Goal: Find specific page/section: Find specific page/section

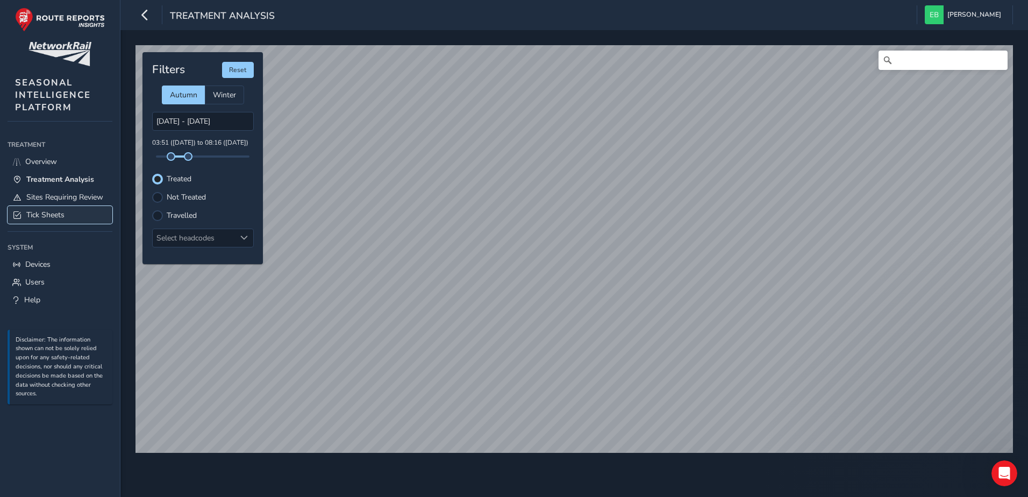
click at [65, 210] on span "Tick Sheets" at bounding box center [45, 215] width 38 height 10
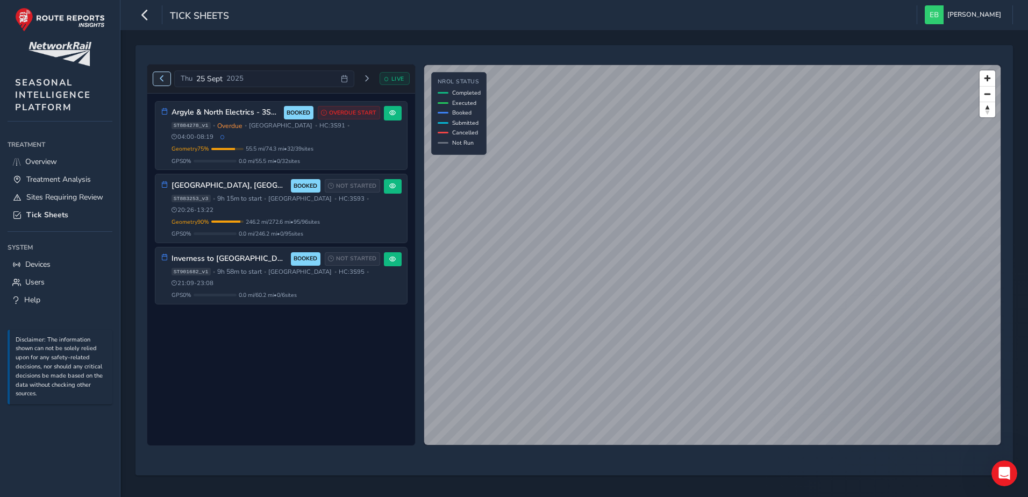
click at [158, 77] on button "Previous day" at bounding box center [162, 78] width 18 height 13
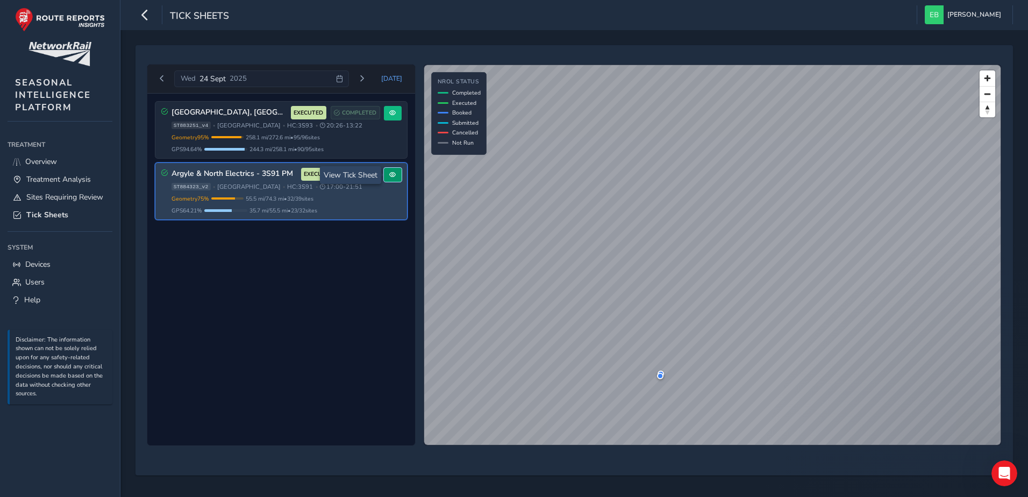
click at [393, 175] on span at bounding box center [392, 175] width 6 height 6
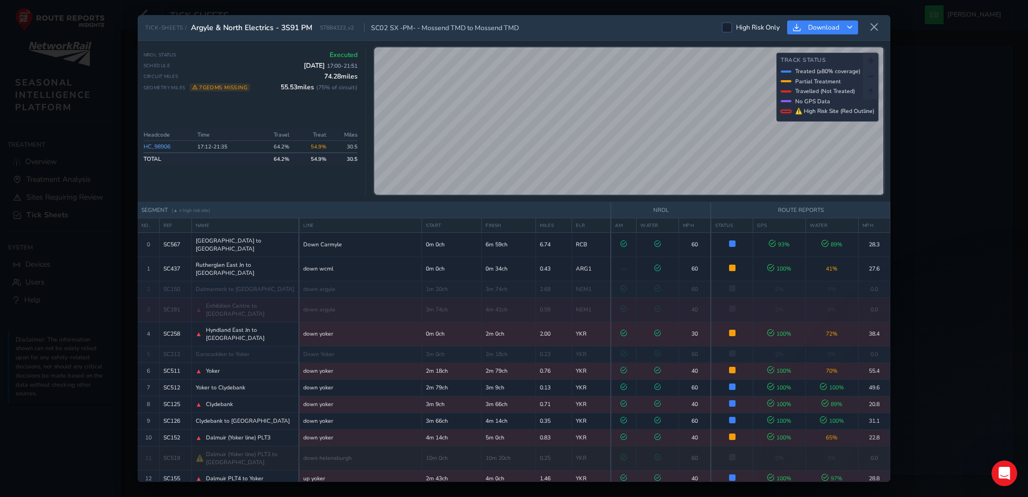
click at [881, 30] on button at bounding box center [874, 28] width 17 height 18
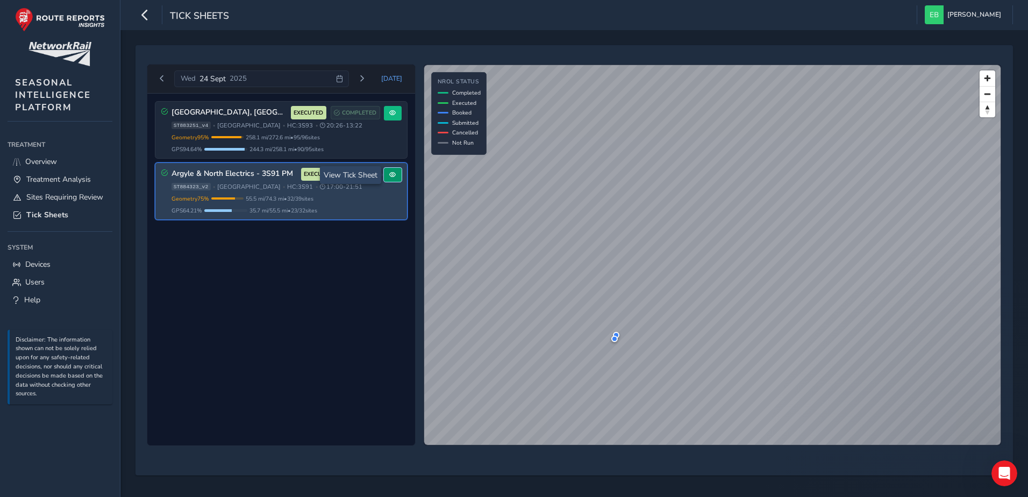
click at [388, 173] on button at bounding box center [393, 175] width 18 height 15
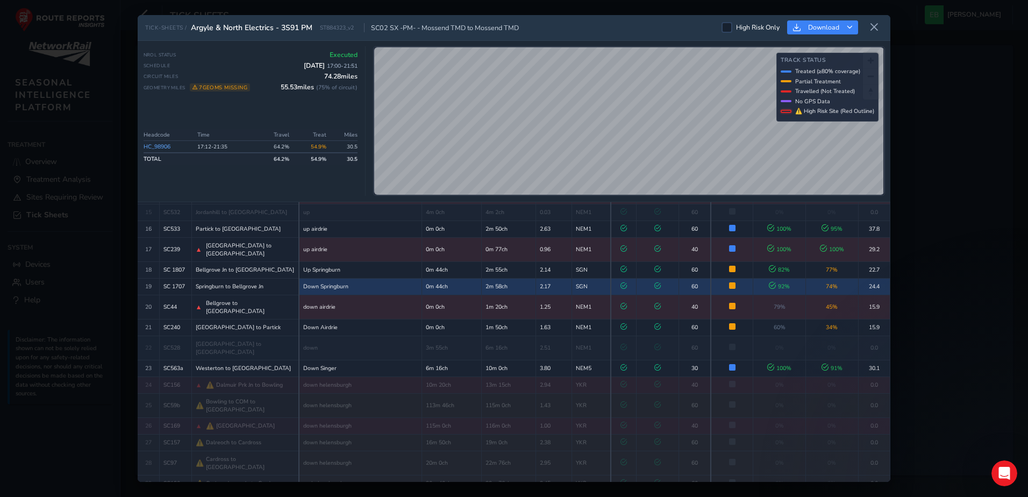
scroll to position [246, 0]
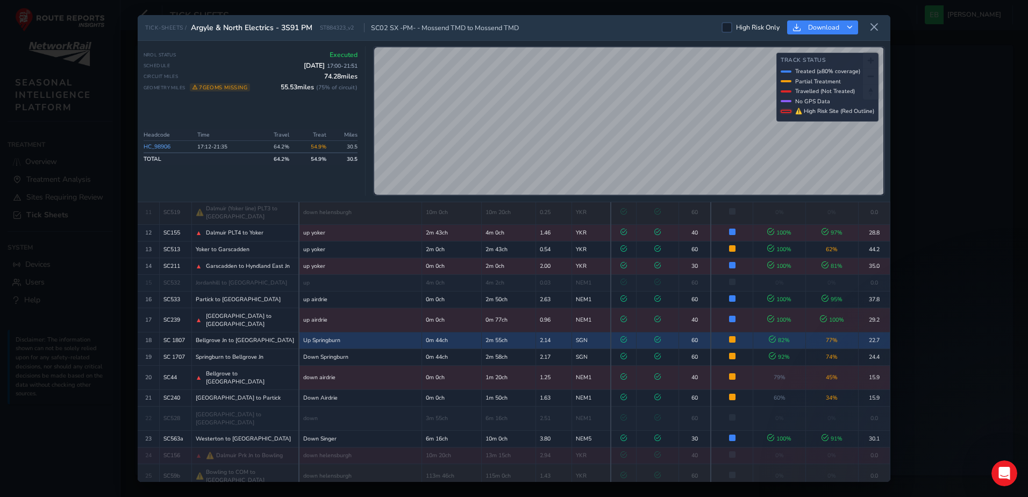
click at [621, 336] on icon at bounding box center [624, 339] width 6 height 6
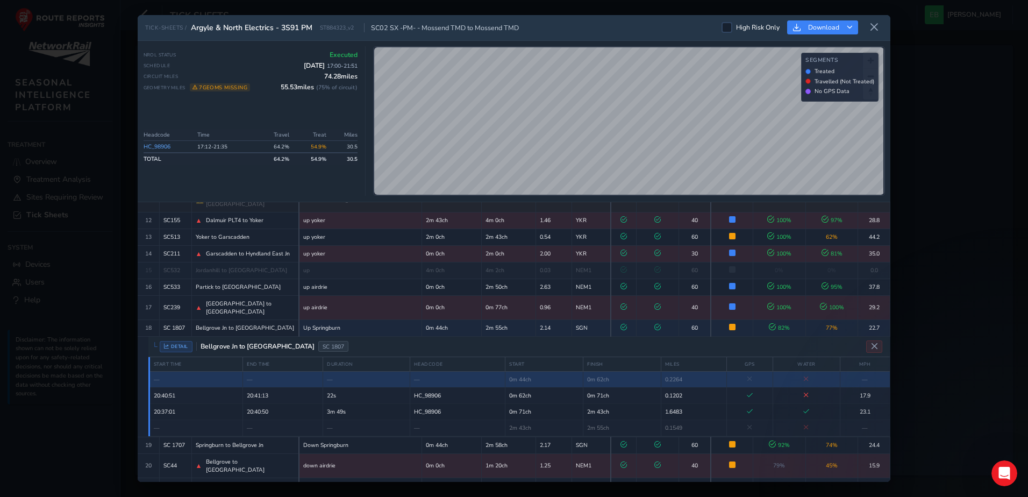
scroll to position [269, 0]
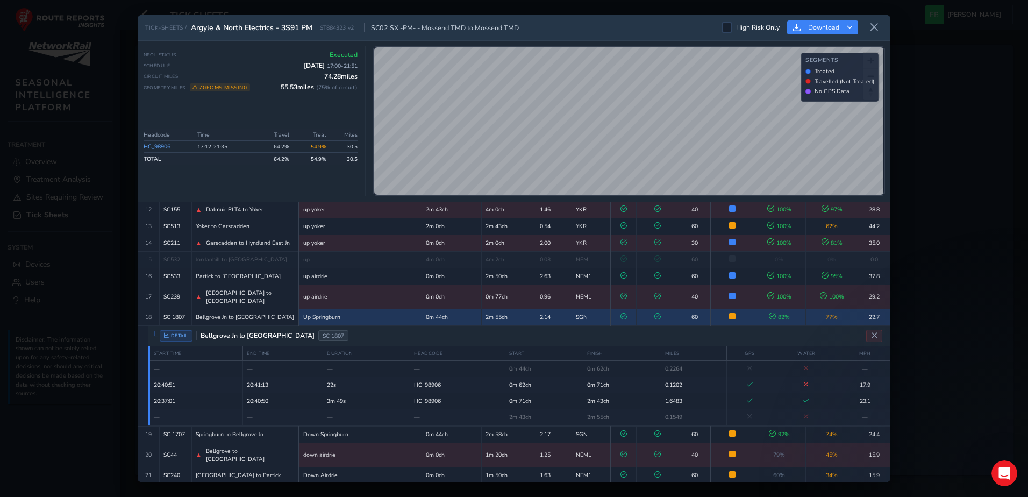
click at [621, 313] on icon at bounding box center [624, 316] width 6 height 6
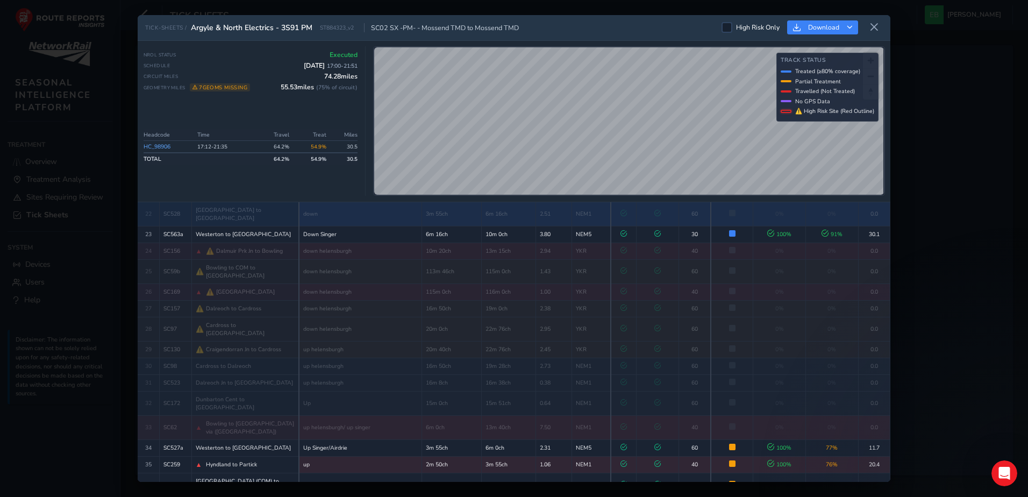
scroll to position [460, 0]
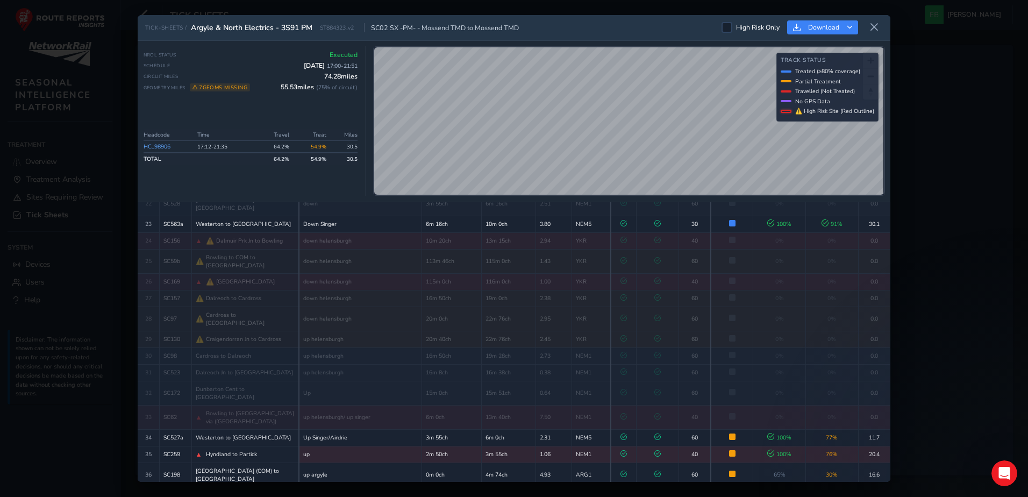
click at [162, 146] on link "HC_98906" at bounding box center [157, 147] width 27 height 8
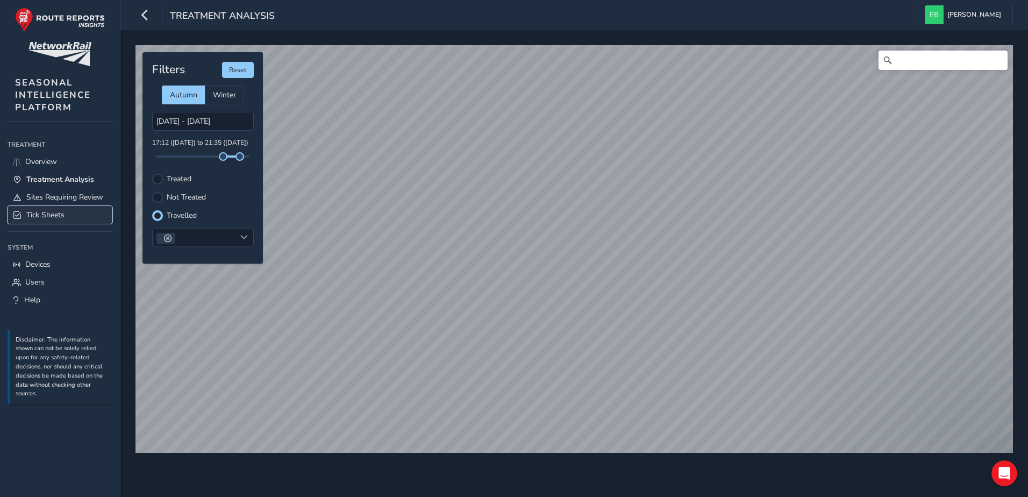
click at [73, 212] on link "Tick Sheets" at bounding box center [60, 215] width 105 height 18
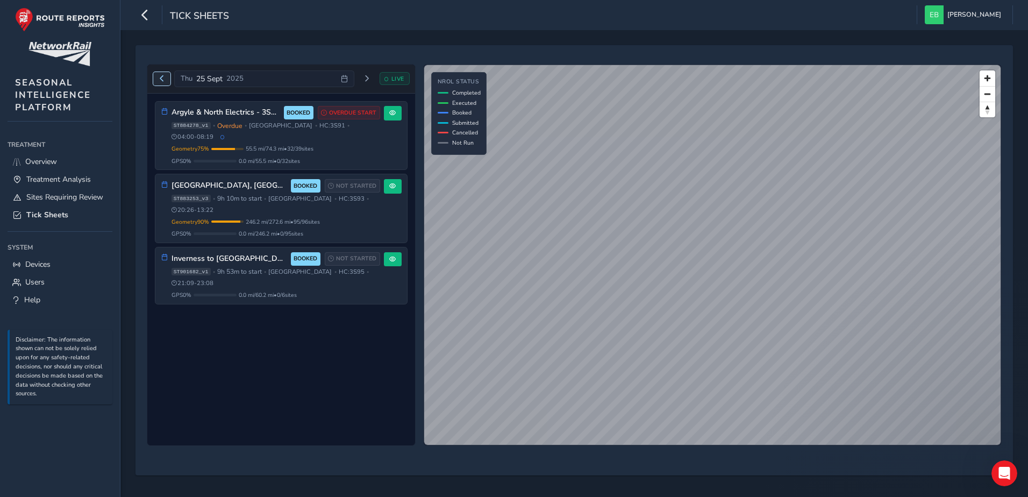
click at [159, 82] on span "Previous day" at bounding box center [162, 78] width 6 height 6
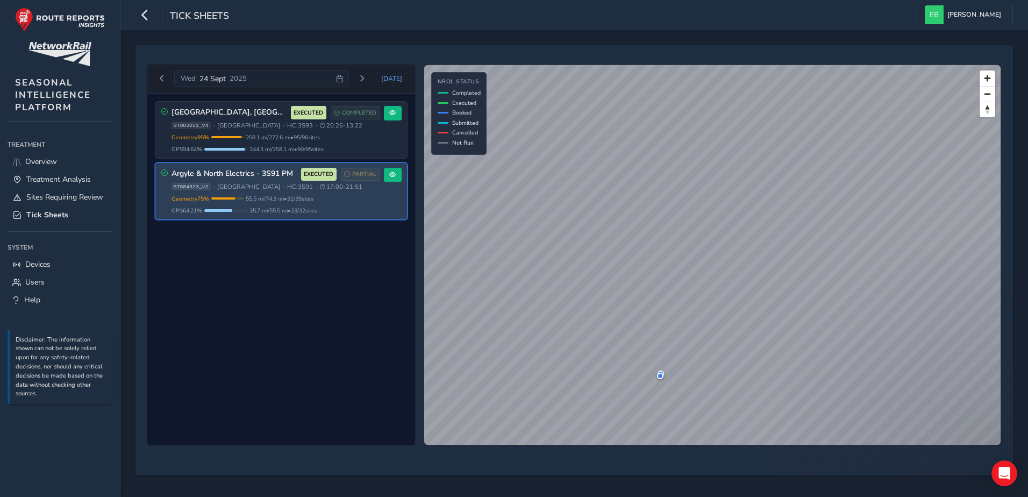
click at [373, 190] on div "ST884323_v2 • [GEOGRAPHIC_DATA] • HC: 3S91 • 17:00 - 21:51" at bounding box center [276, 187] width 209 height 8
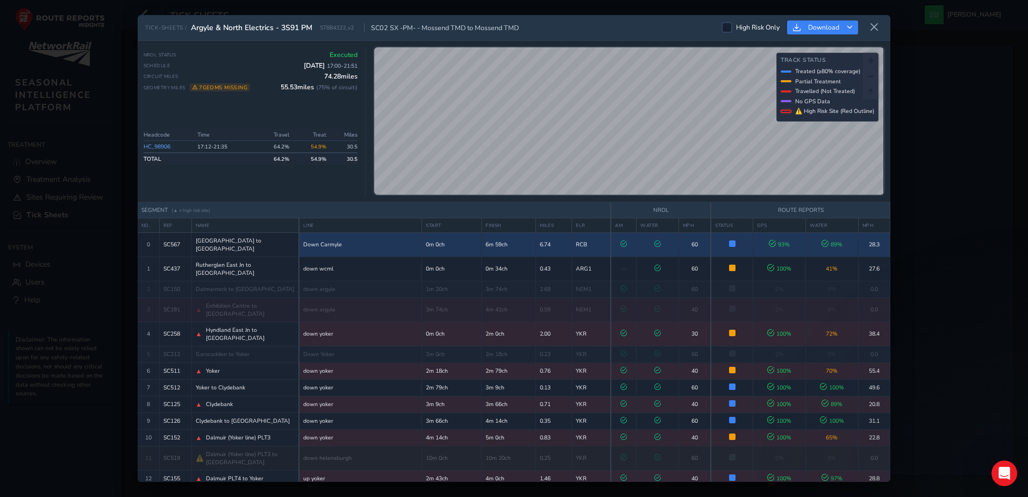
click at [248, 245] on span "[GEOGRAPHIC_DATA] to [GEOGRAPHIC_DATA]" at bounding box center [245, 245] width 99 height 16
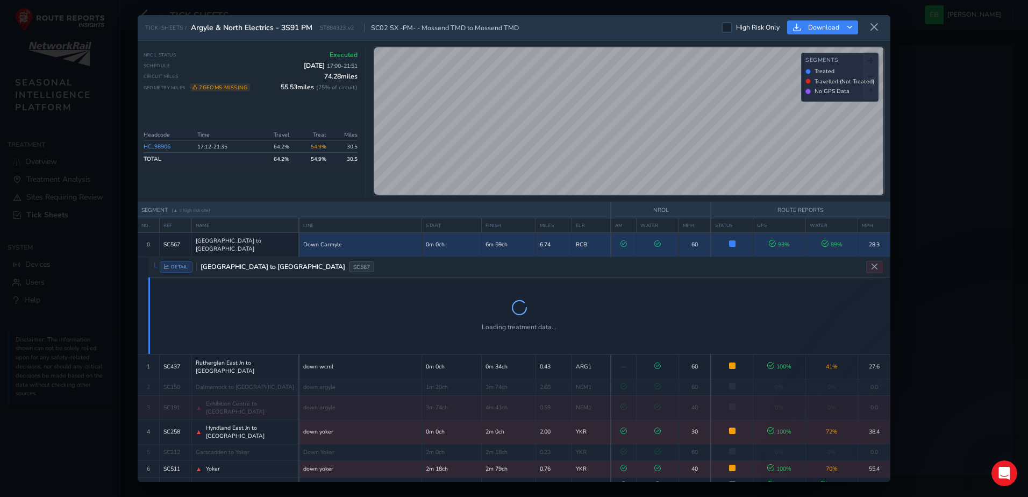
scroll to position [31, 0]
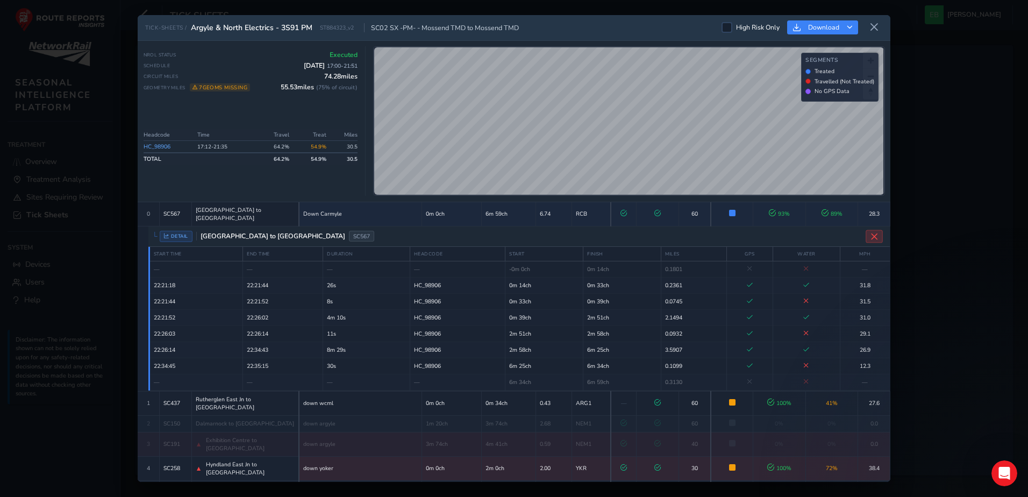
click at [871, 234] on icon "Close detail view" at bounding box center [875, 236] width 8 height 8
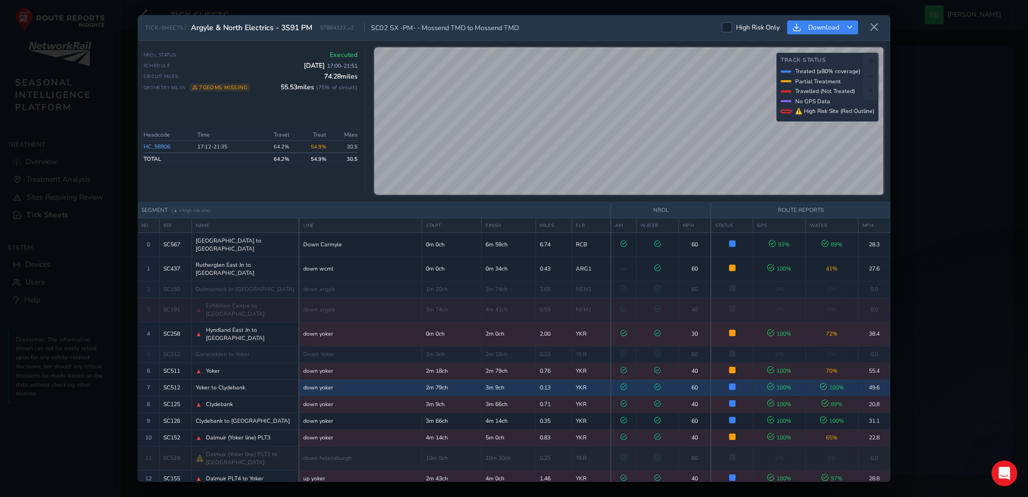
scroll to position [54, 0]
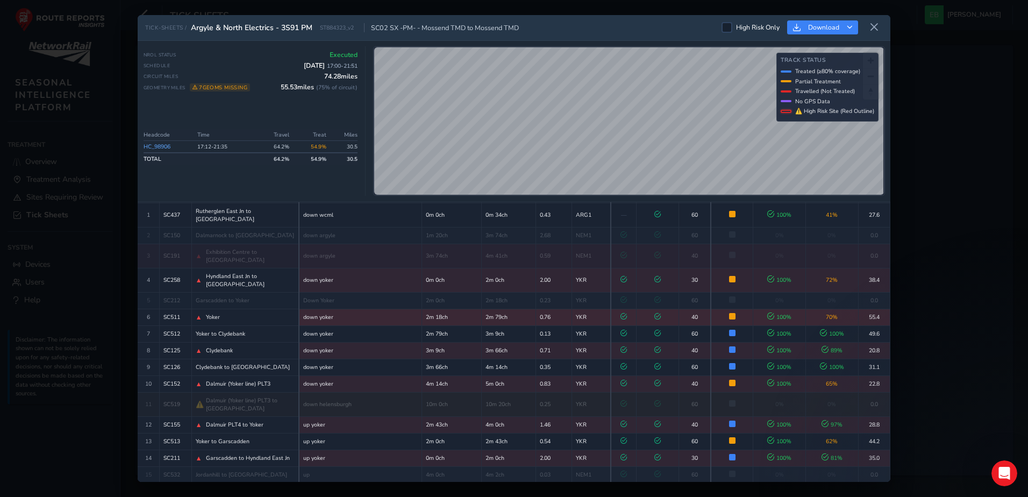
click at [813, 309] on td "70 %" at bounding box center [832, 317] width 53 height 17
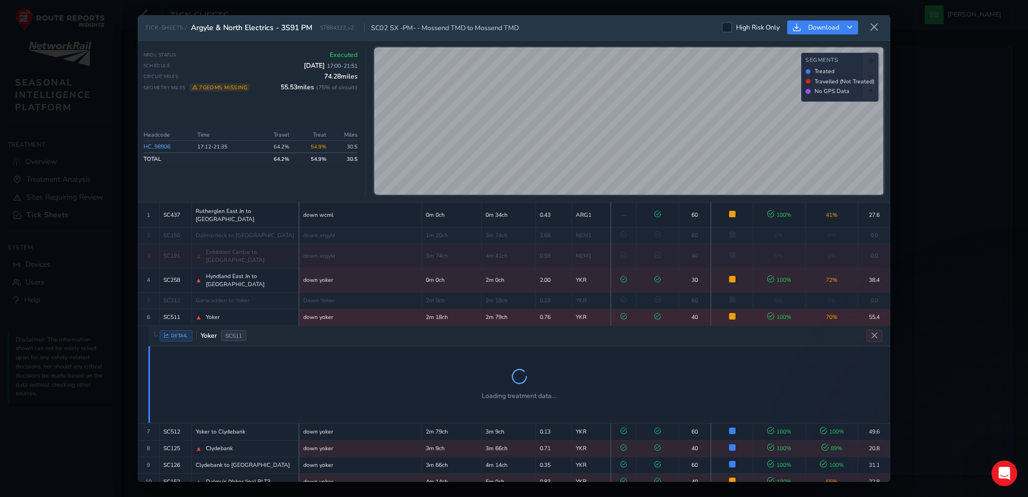
scroll to position [146, 0]
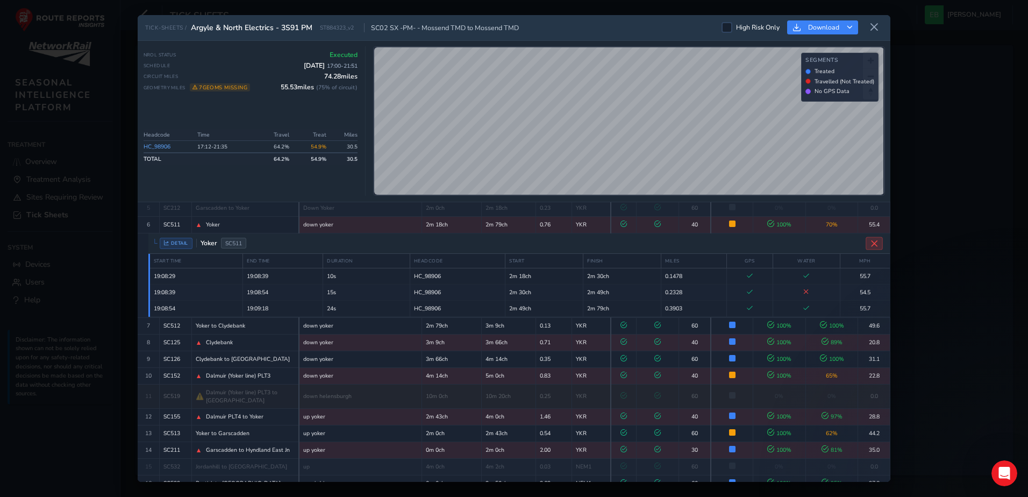
click at [867, 237] on button "Close detail view" at bounding box center [874, 243] width 17 height 13
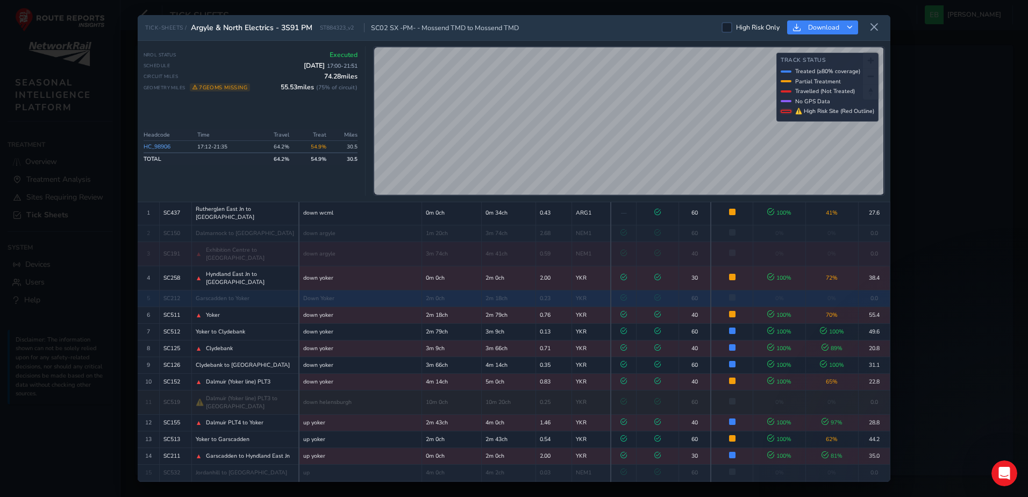
scroll to position [54, 0]
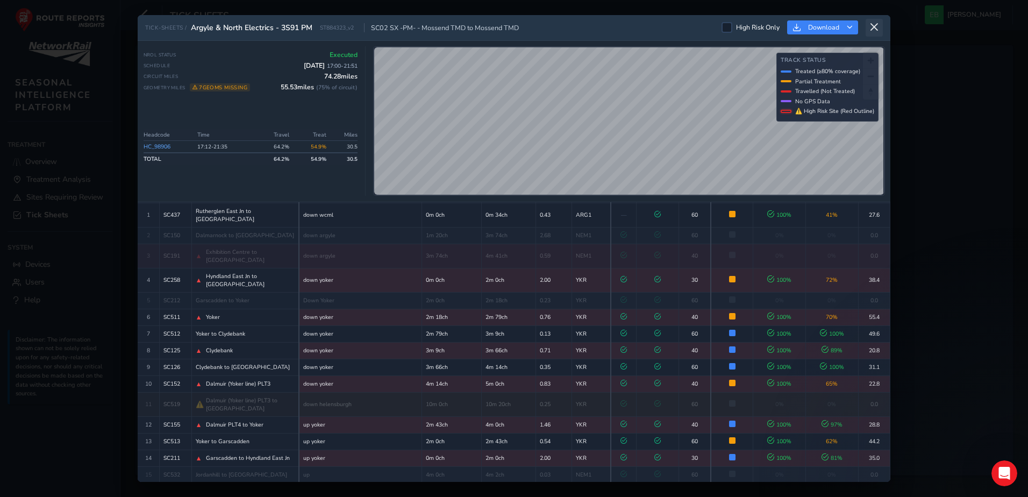
click at [874, 28] on icon at bounding box center [875, 28] width 10 height 10
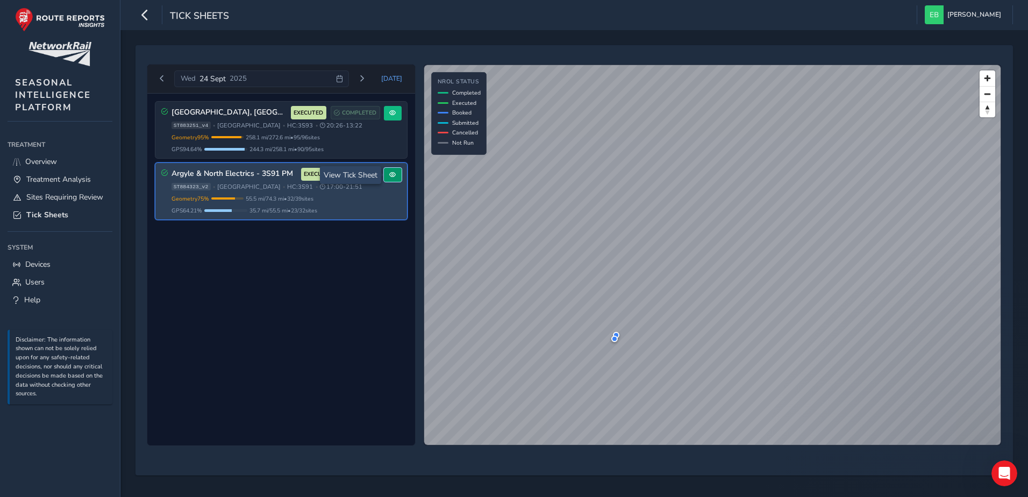
click at [390, 174] on span at bounding box center [392, 175] width 6 height 6
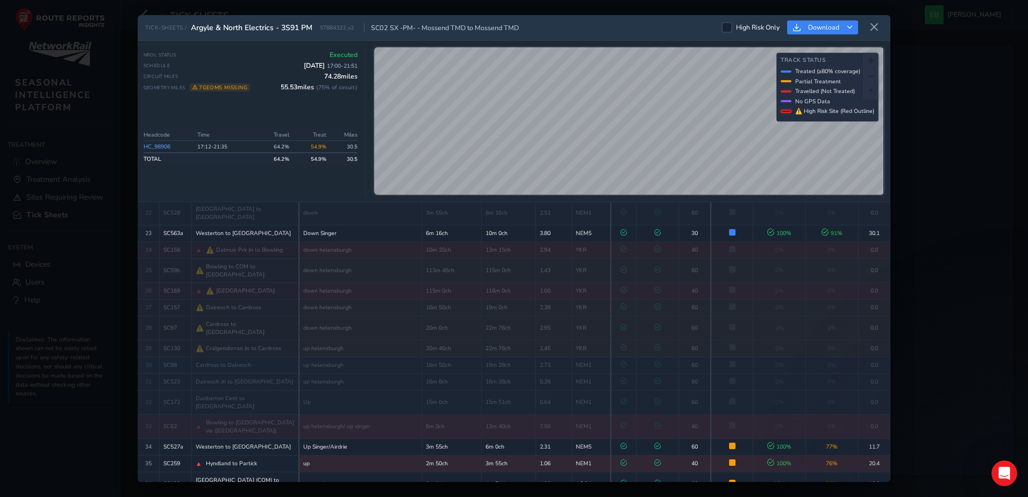
scroll to position [460, 0]
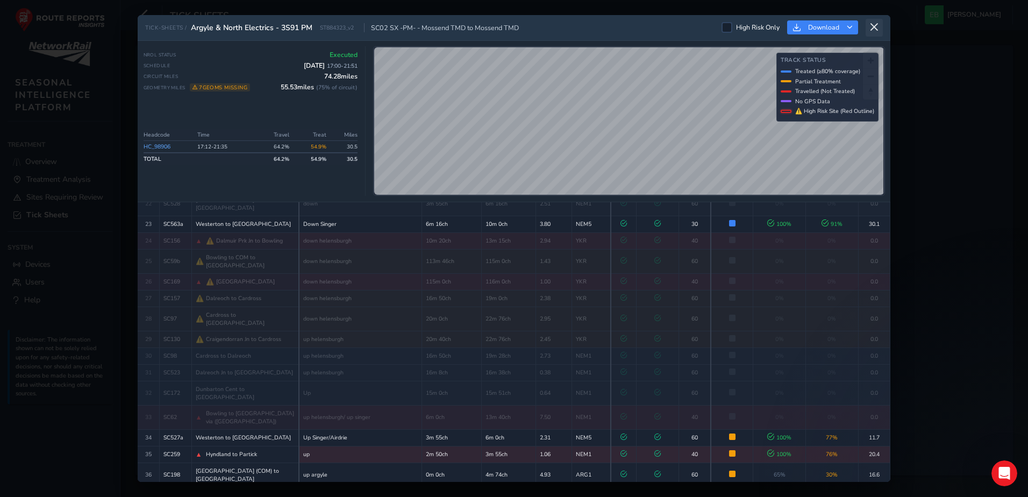
click at [875, 29] on icon at bounding box center [875, 28] width 10 height 10
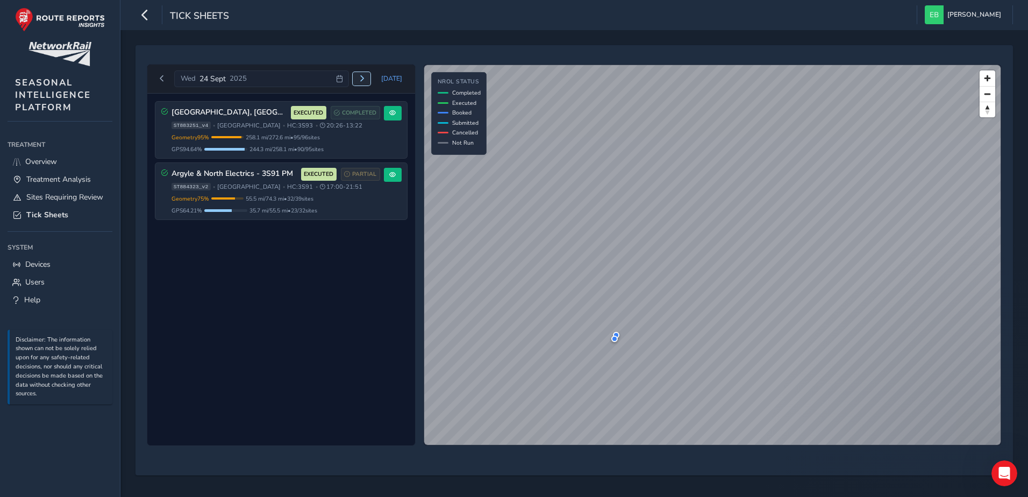
click at [364, 74] on button "Next day" at bounding box center [362, 78] width 18 height 13
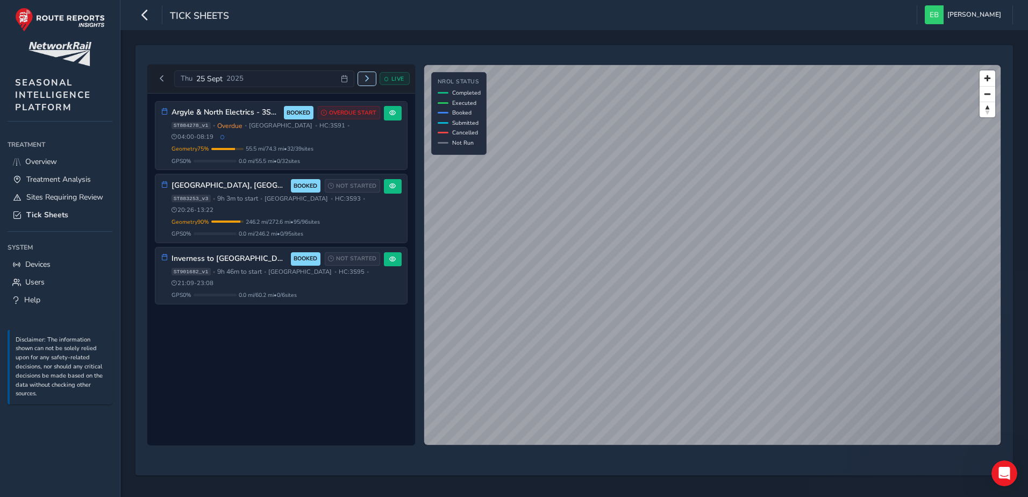
click at [362, 79] on button "Next day" at bounding box center [367, 78] width 18 height 13
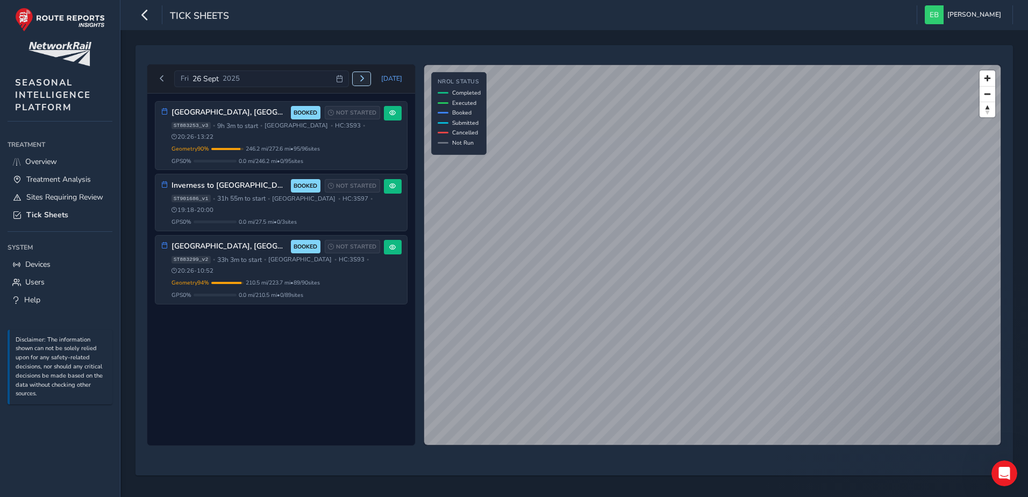
click at [364, 82] on span "Next day" at bounding box center [362, 78] width 6 height 6
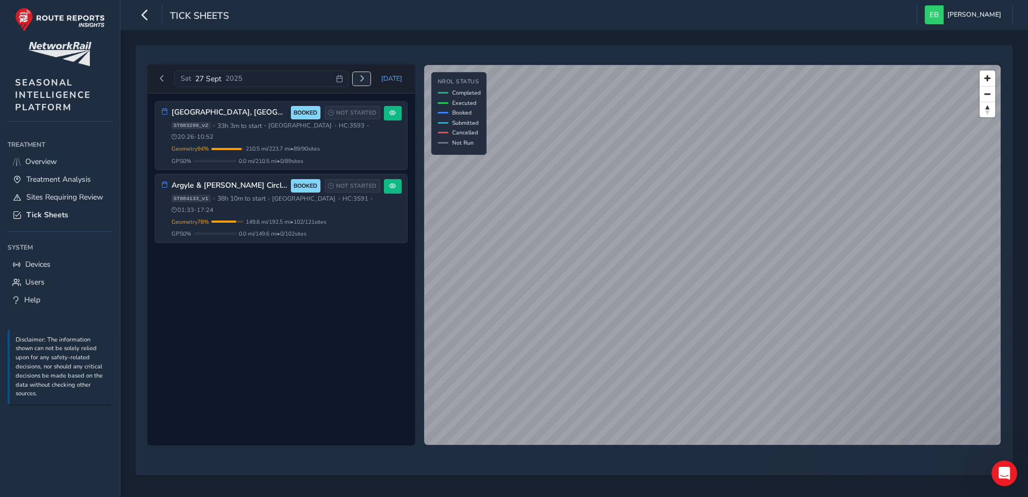
click at [368, 79] on button "Next day" at bounding box center [362, 78] width 18 height 13
